Goal: Transaction & Acquisition: Purchase product/service

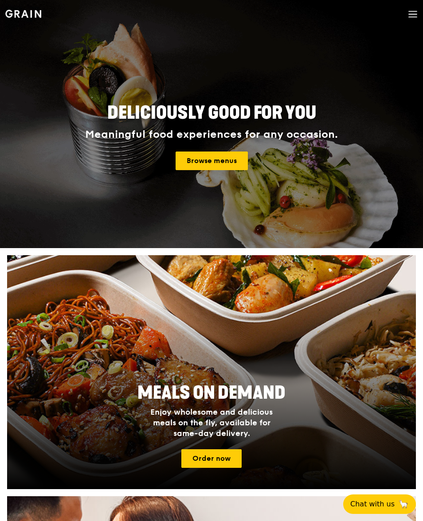
click at [409, 16] on icon at bounding box center [413, 14] width 10 height 10
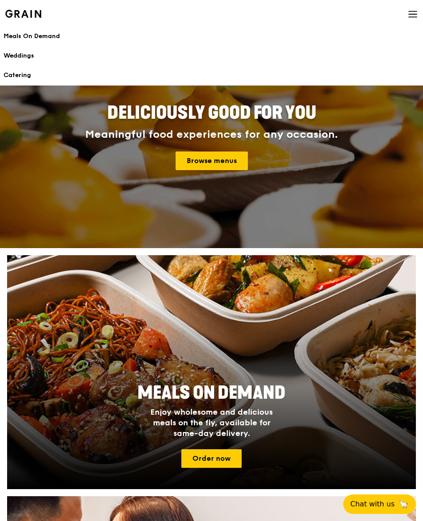
click at [19, 76] on div "Catering" at bounding box center [212, 75] width 416 height 9
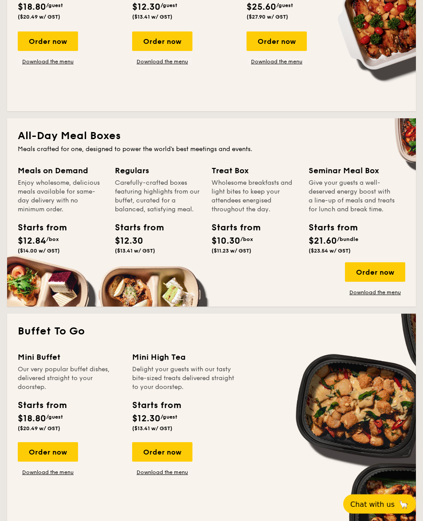
scroll to position [561, 0]
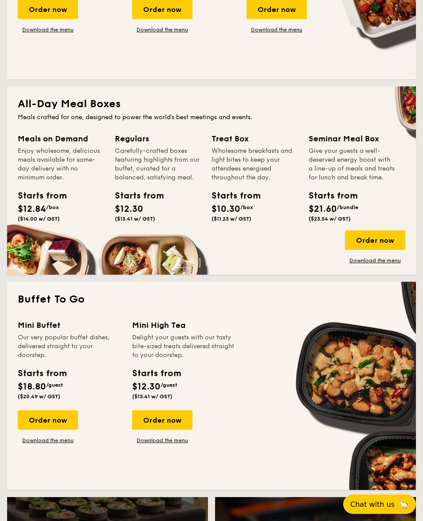
click at [38, 444] on link "Download the menu" at bounding box center [48, 440] width 60 height 7
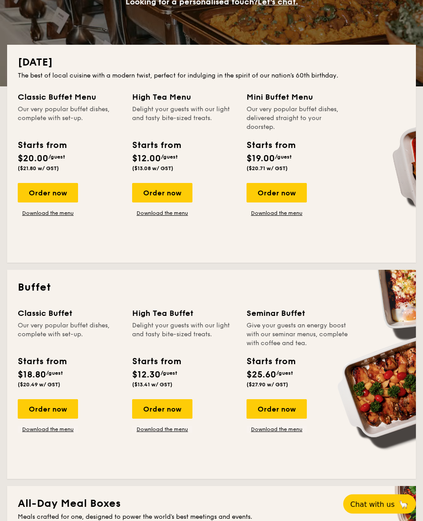
scroll to position [142, 0]
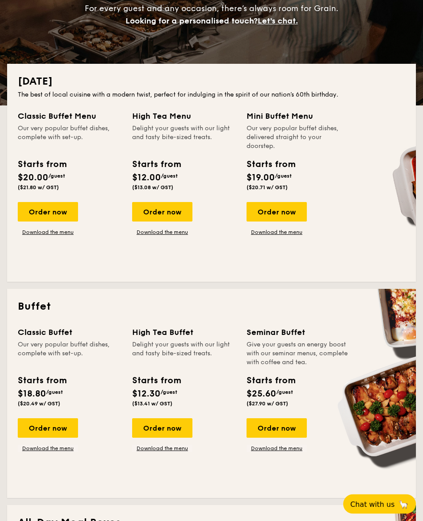
click at [263, 234] on link "Download the menu" at bounding box center [276, 232] width 60 height 7
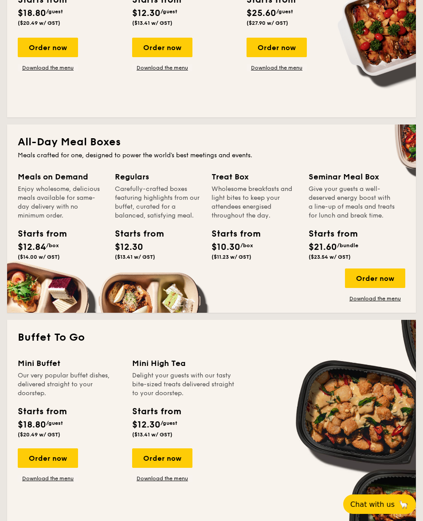
scroll to position [521, 0]
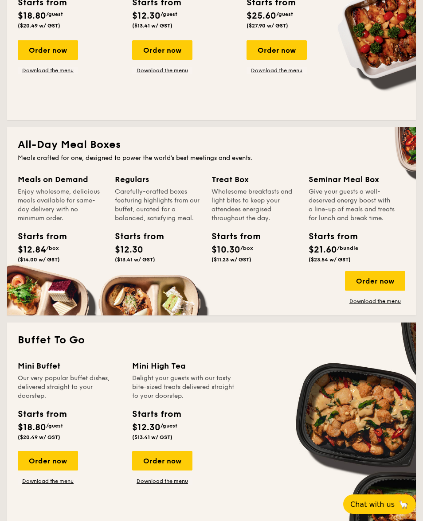
click at [34, 485] on link "Download the menu" at bounding box center [48, 481] width 60 height 7
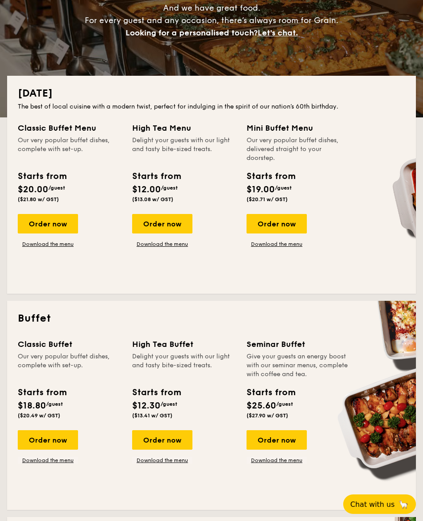
scroll to position [0, 0]
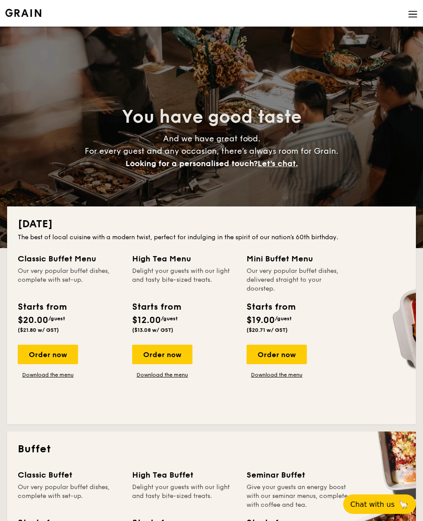
click at [416, 15] on img at bounding box center [413, 14] width 10 height 10
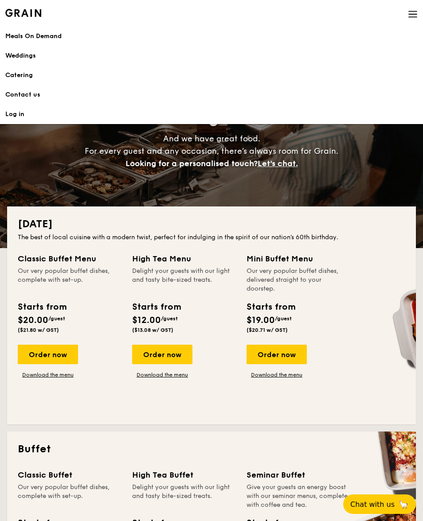
click at [411, 11] on img at bounding box center [413, 14] width 10 height 10
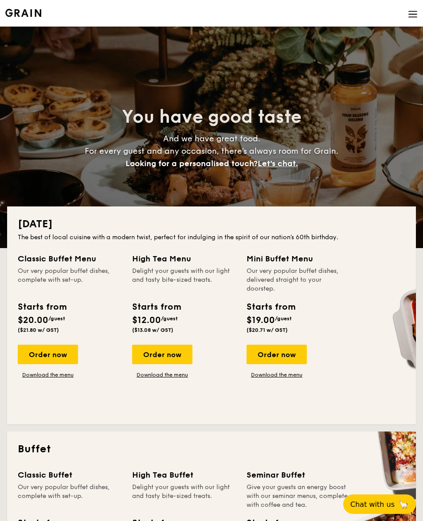
click at [412, 15] on img at bounding box center [413, 14] width 10 height 10
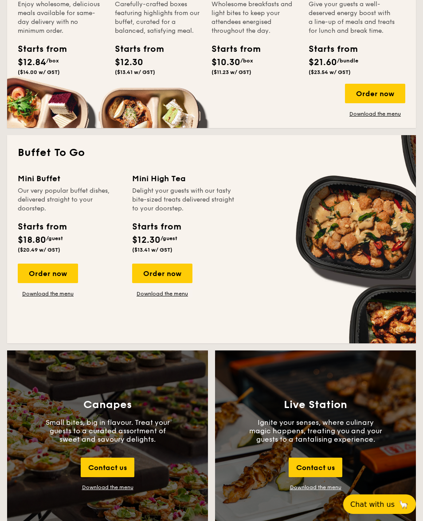
scroll to position [709, 0]
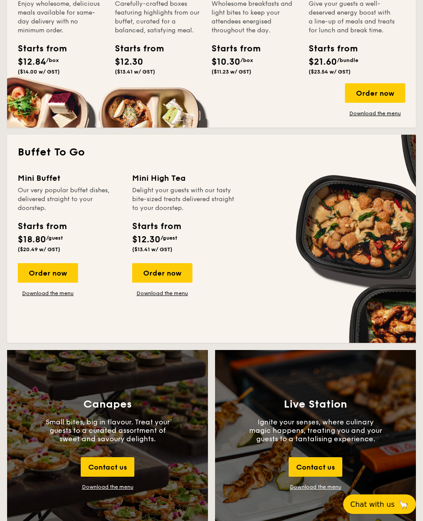
click at [64, 273] on div "Order now" at bounding box center [48, 272] width 60 height 19
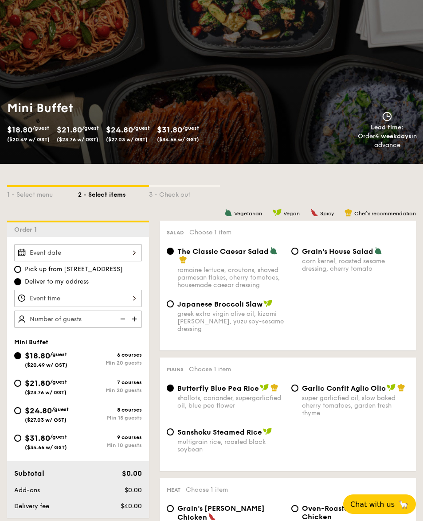
click at [35, 250] on div at bounding box center [78, 252] width 128 height 17
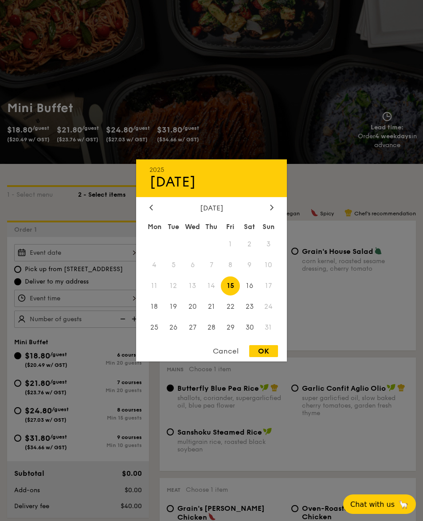
click at [403, 247] on div at bounding box center [211, 260] width 423 height 521
